Goal: Find specific page/section: Find specific page/section

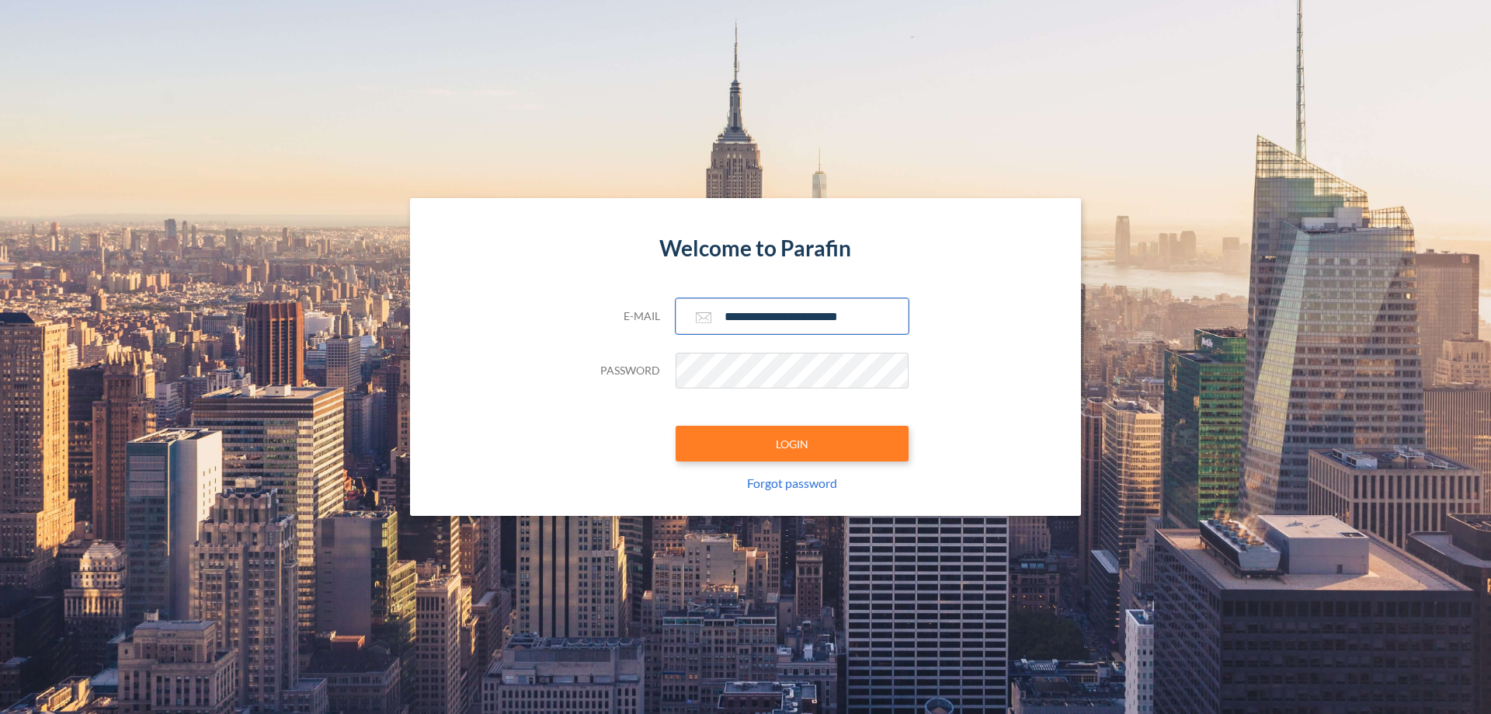
type input "**********"
click at [792, 444] on button "LOGIN" at bounding box center [792, 444] width 233 height 36
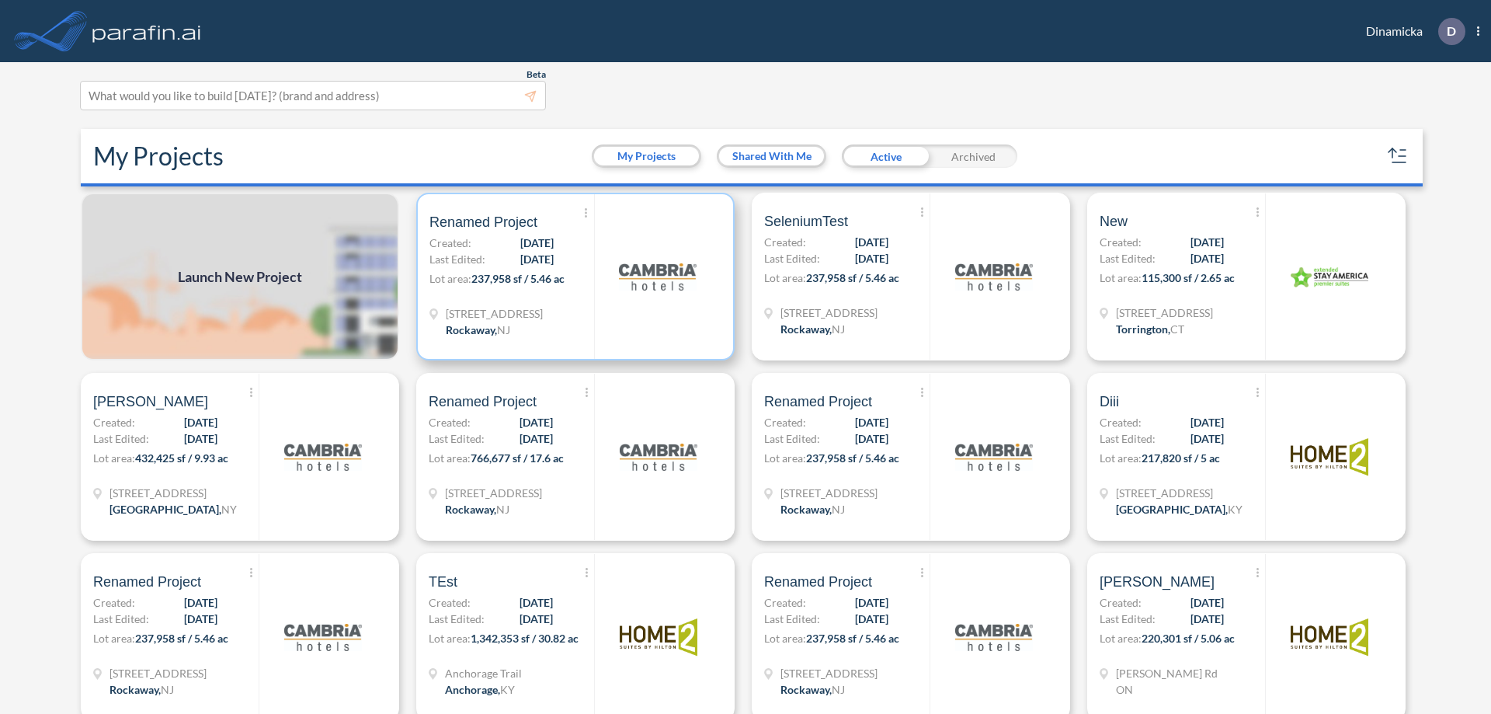
scroll to position [4, 0]
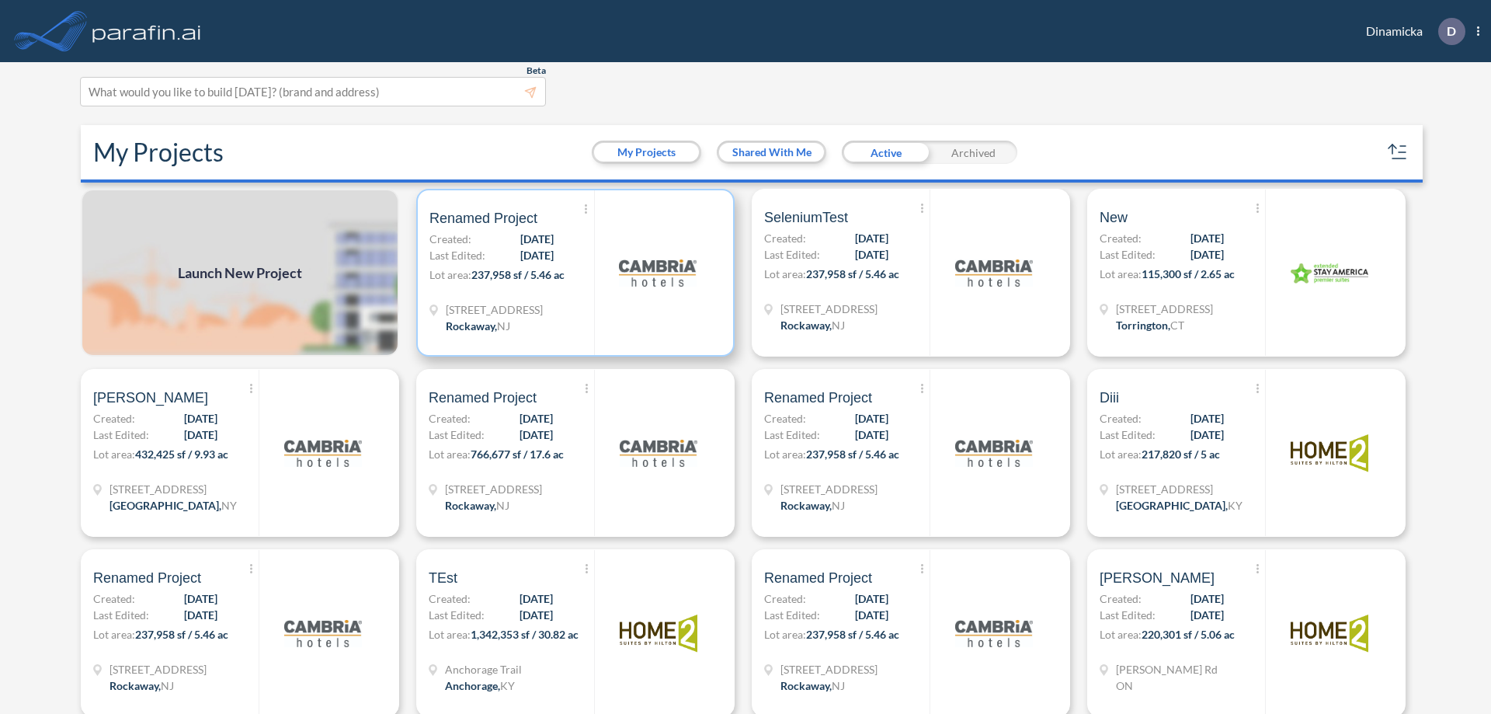
click at [572, 273] on p "Lot area: 237,958 sf / 5.46 ac" at bounding box center [512, 277] width 165 height 23
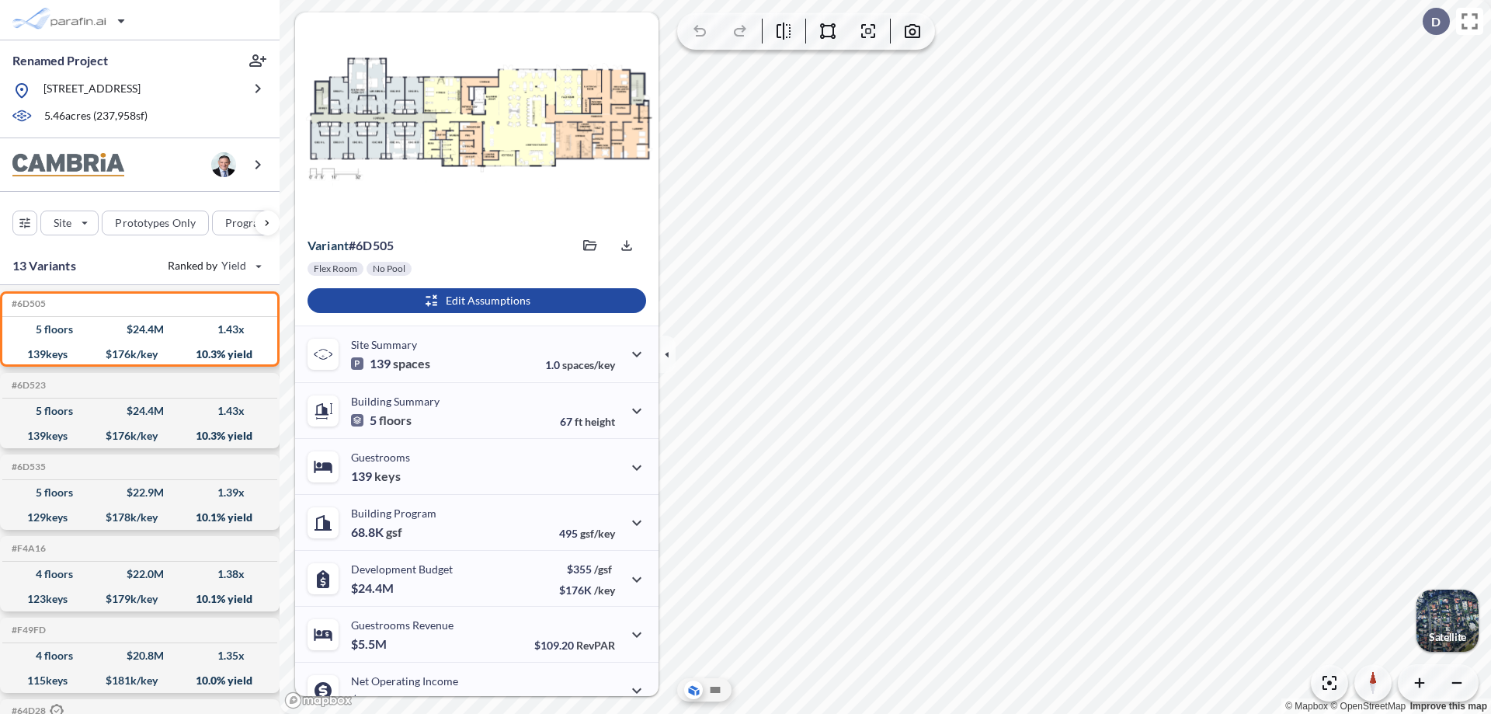
scroll to position [78, 0]
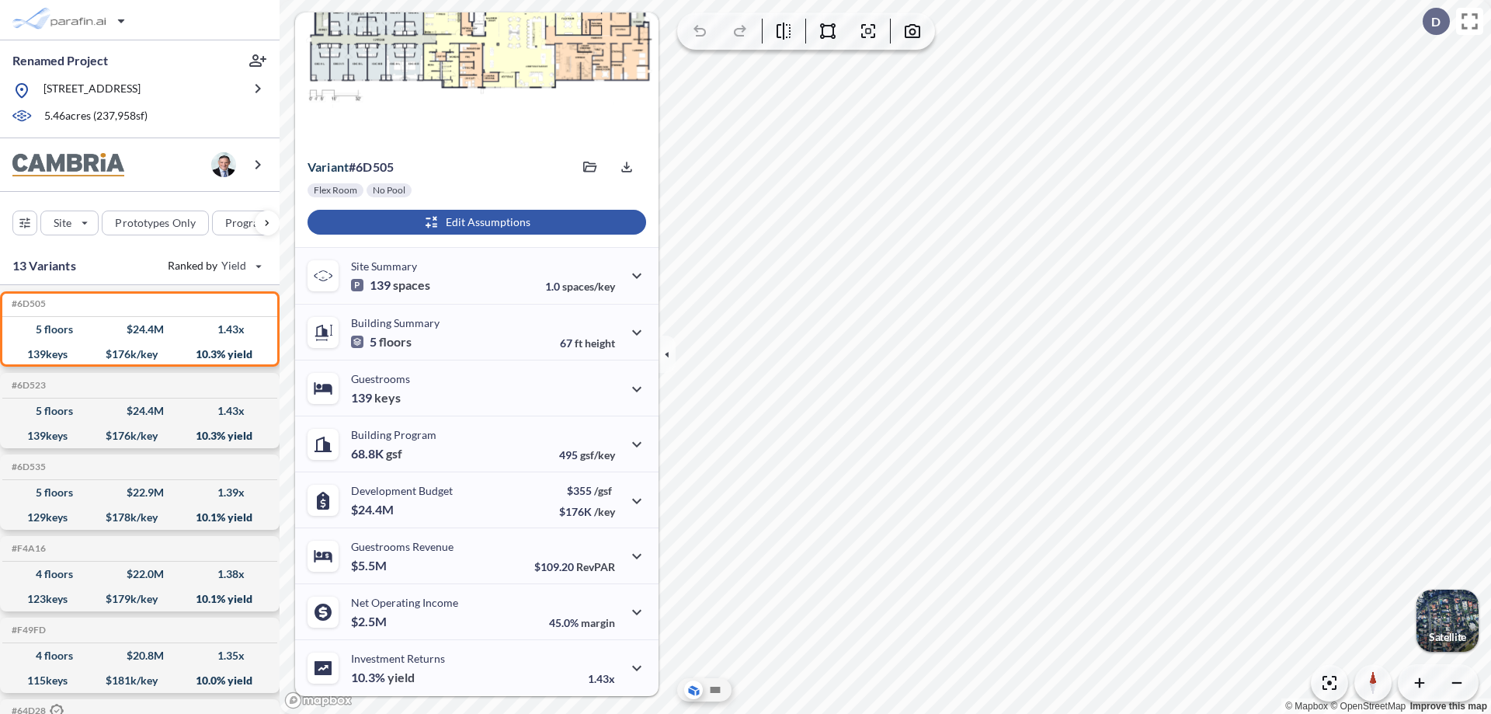
click at [475, 222] on div "button" at bounding box center [477, 222] width 339 height 25
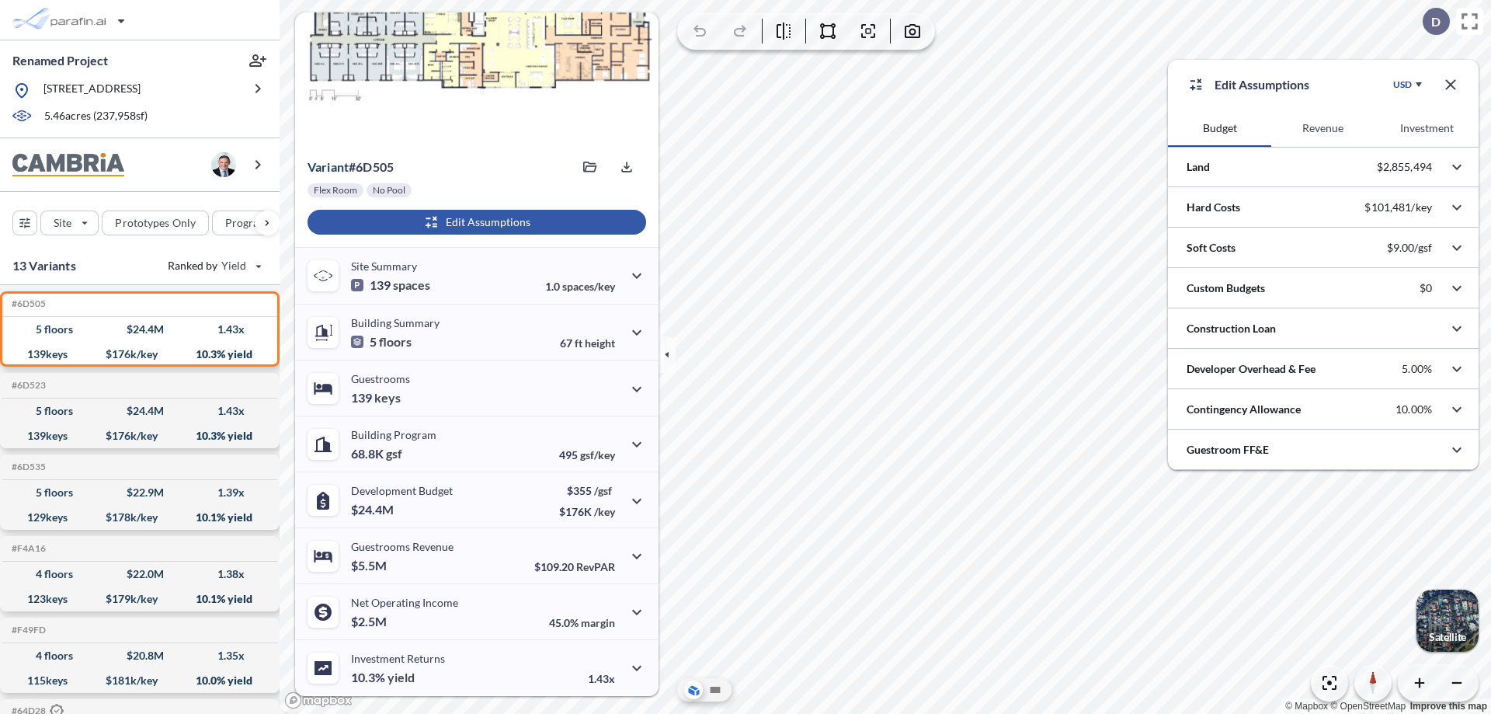
click at [1323, 128] on button "Revenue" at bounding box center [1323, 128] width 103 height 37
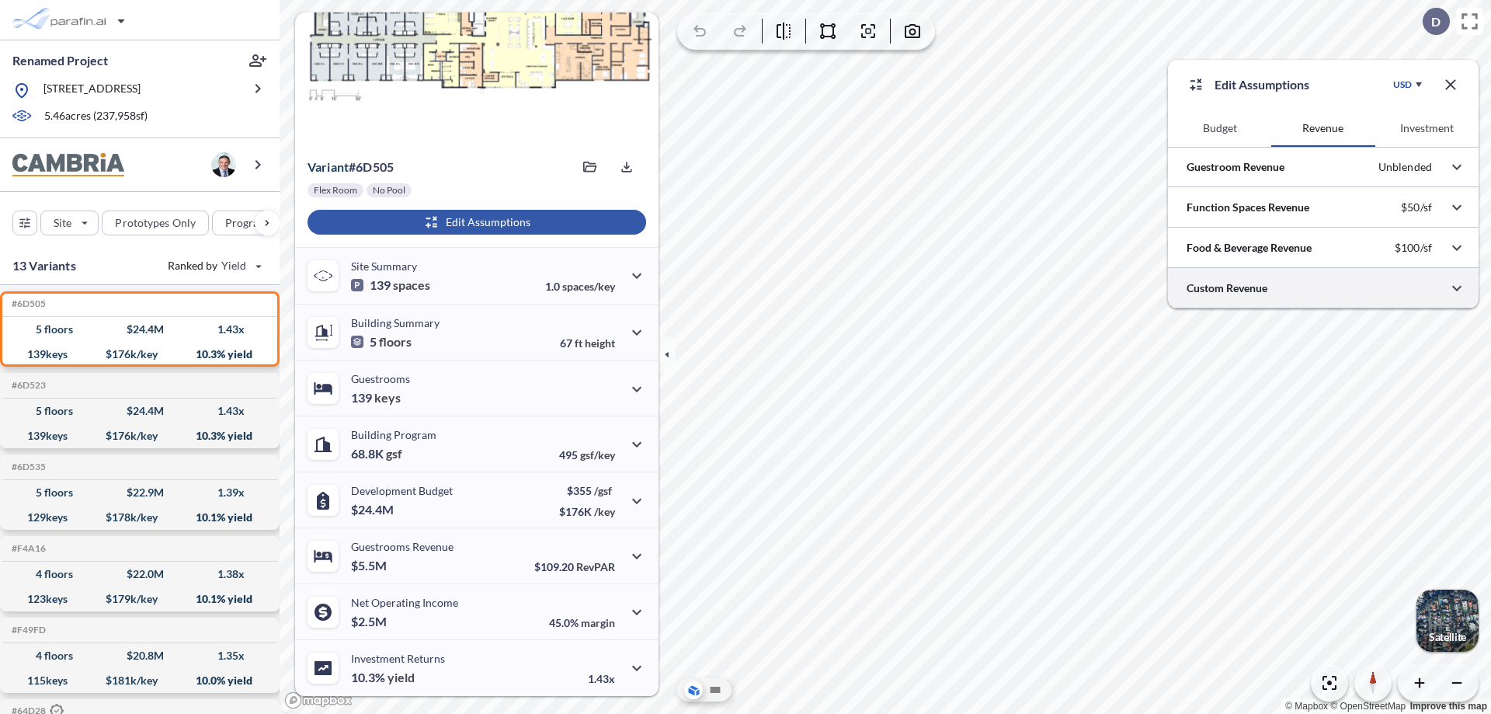
click at [1324, 288] on div at bounding box center [1323, 288] width 311 height 40
